Goal: Find specific page/section: Find specific page/section

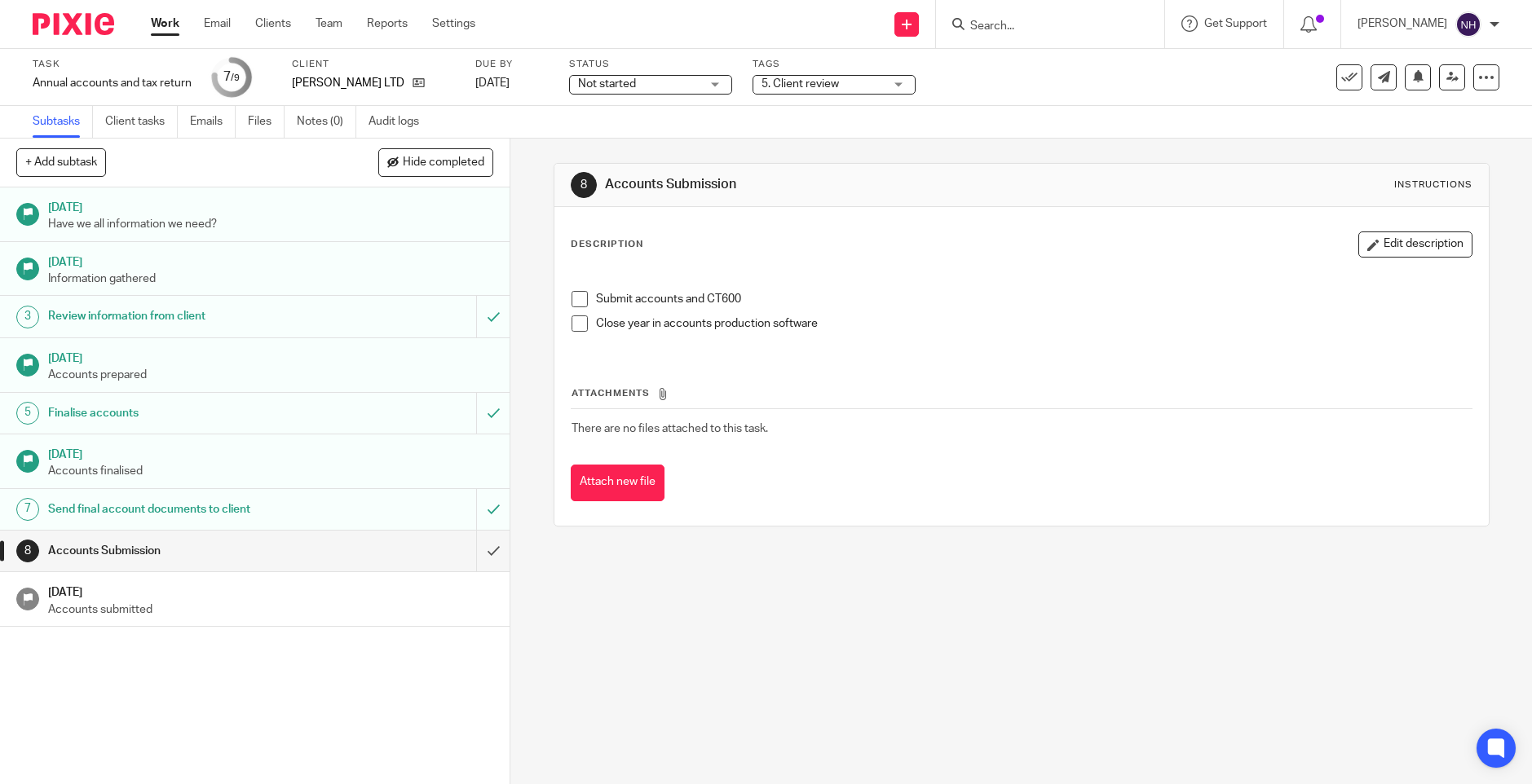
click at [173, 18] on link "Work" at bounding box center [164, 23] width 28 height 17
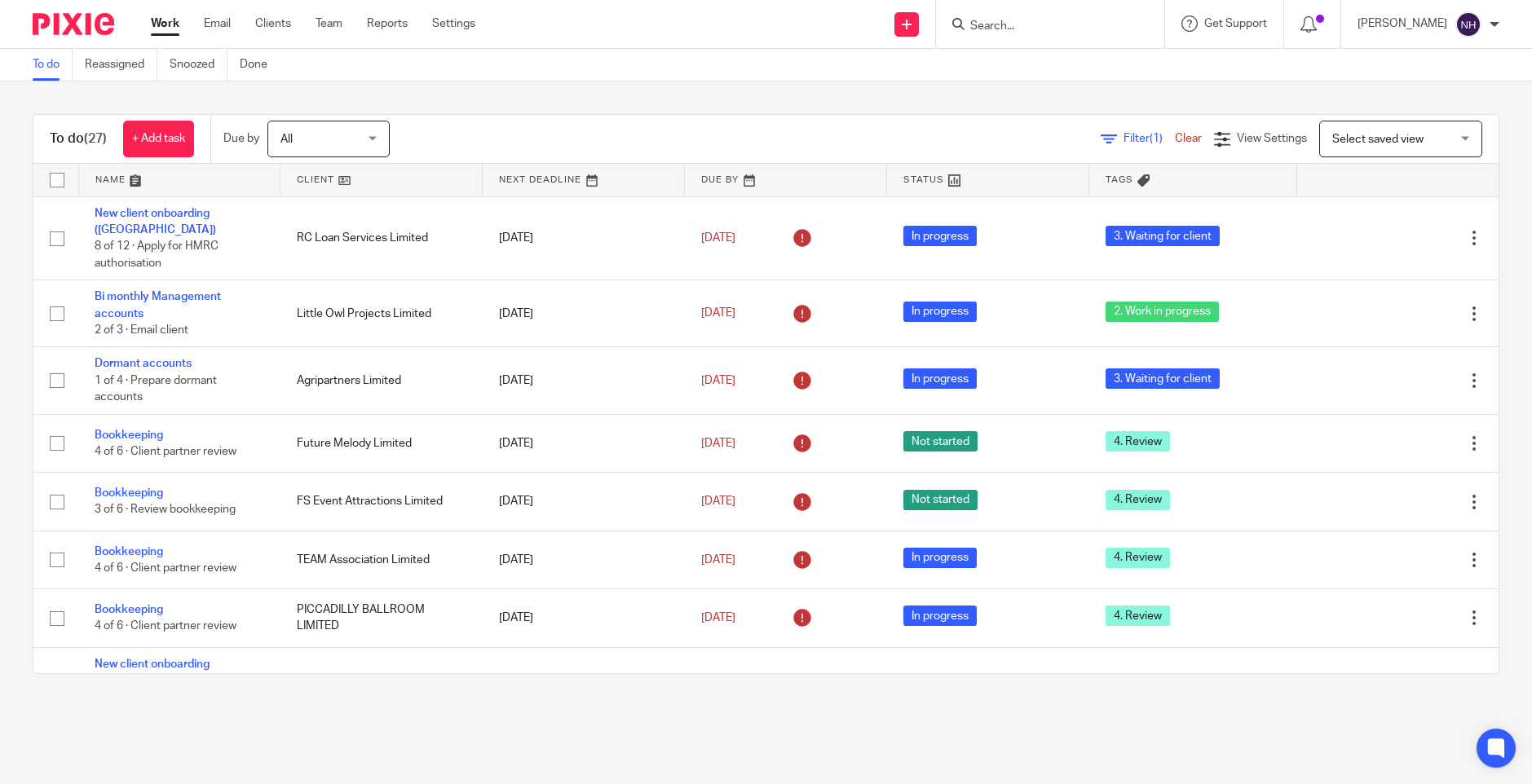
click at [1091, 27] on input "Search" at bounding box center [1041, 26] width 147 height 15
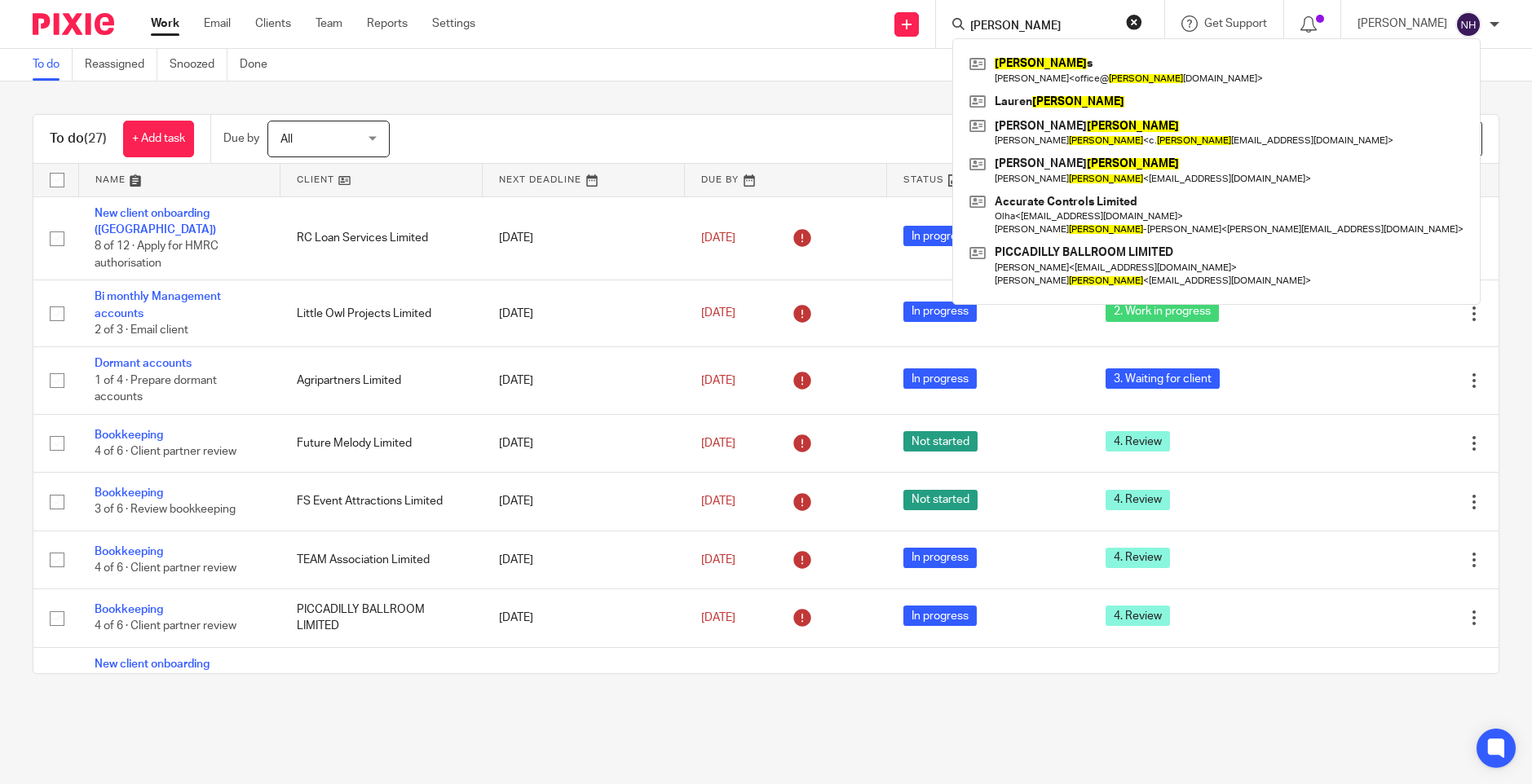
type input "hixson"
click at [479, 95] on div "To do (27) + Add task Due by All All Today Tomorrow This week Next week This mo…" at bounding box center [766, 394] width 1532 height 624
